Goal: Navigation & Orientation: Find specific page/section

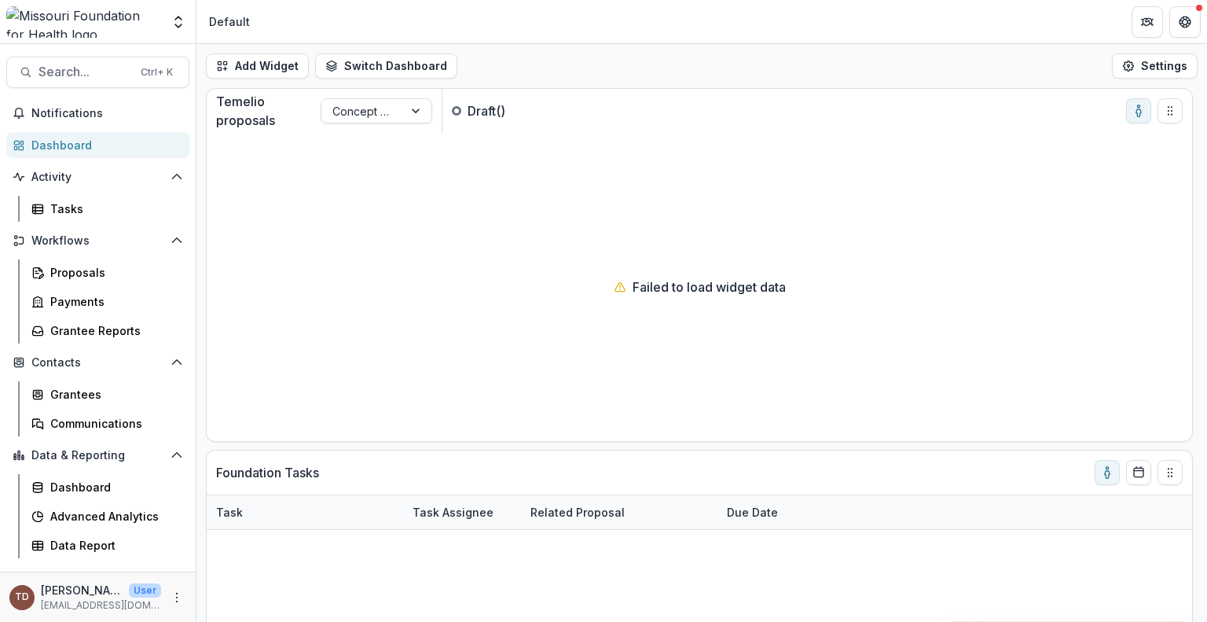
click at [57, 149] on div "Dashboard" at bounding box center [103, 145] width 145 height 17
